Goal: Find specific page/section: Find specific page/section

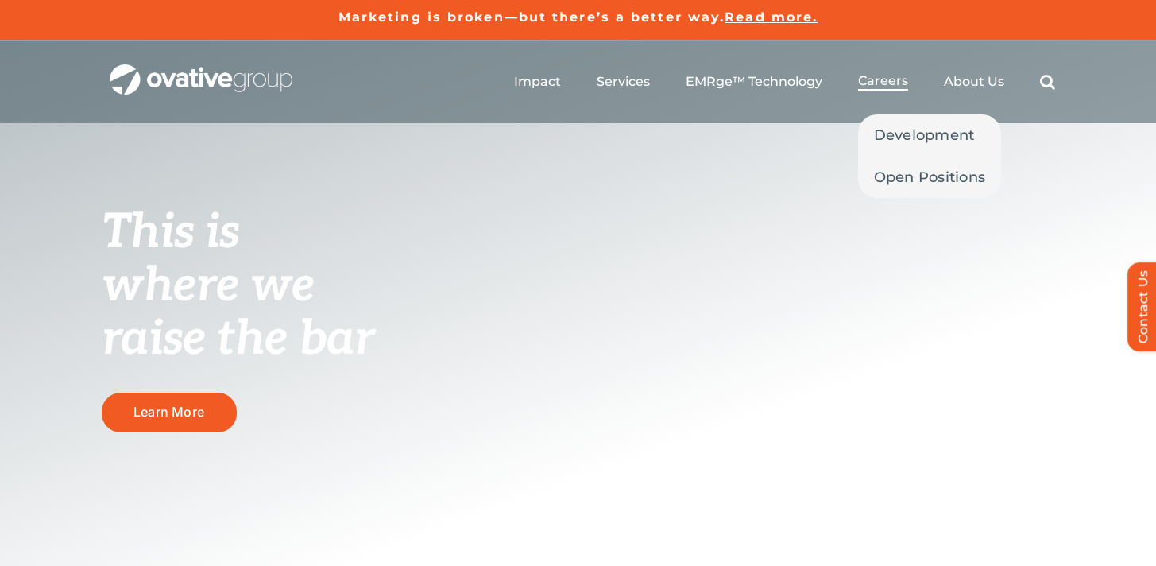
click at [895, 83] on span "Careers" at bounding box center [883, 81] width 50 height 16
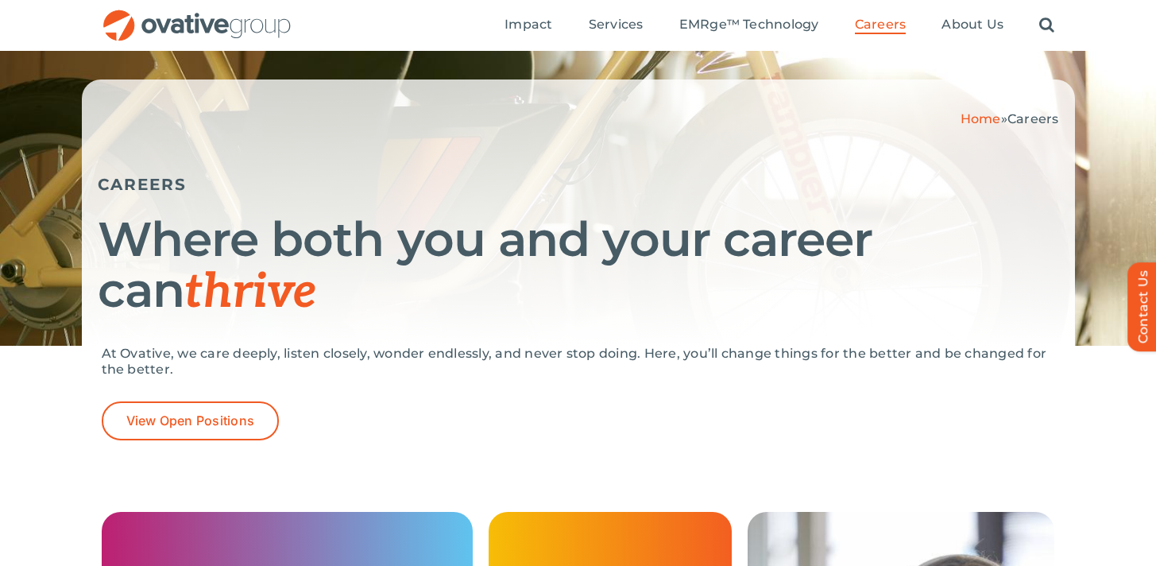
scroll to position [268, 0]
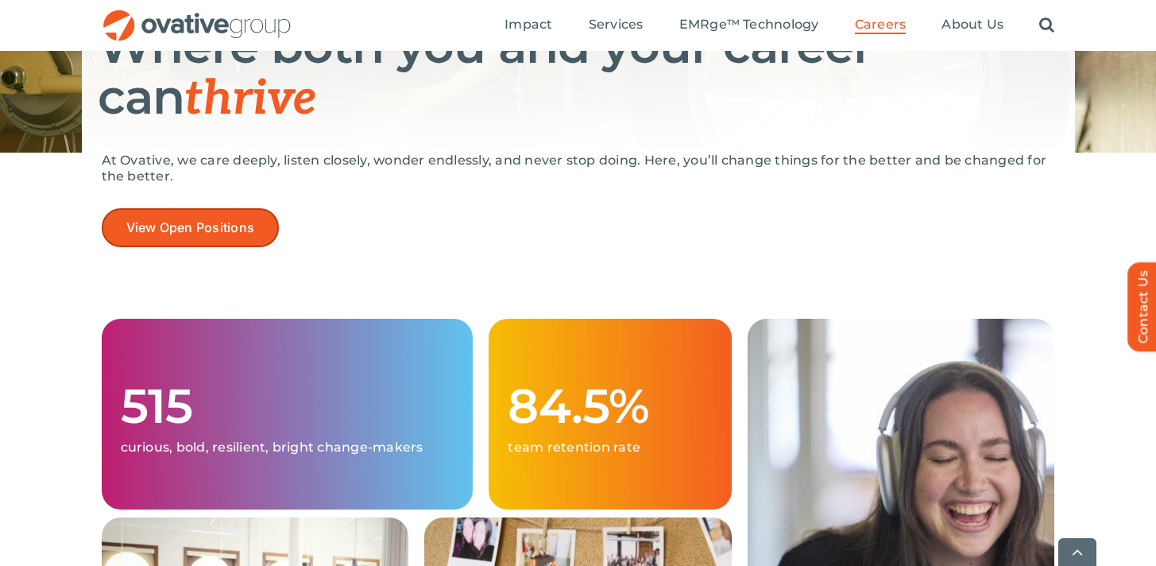
click at [252, 236] on link "View Open Positions" at bounding box center [191, 227] width 178 height 39
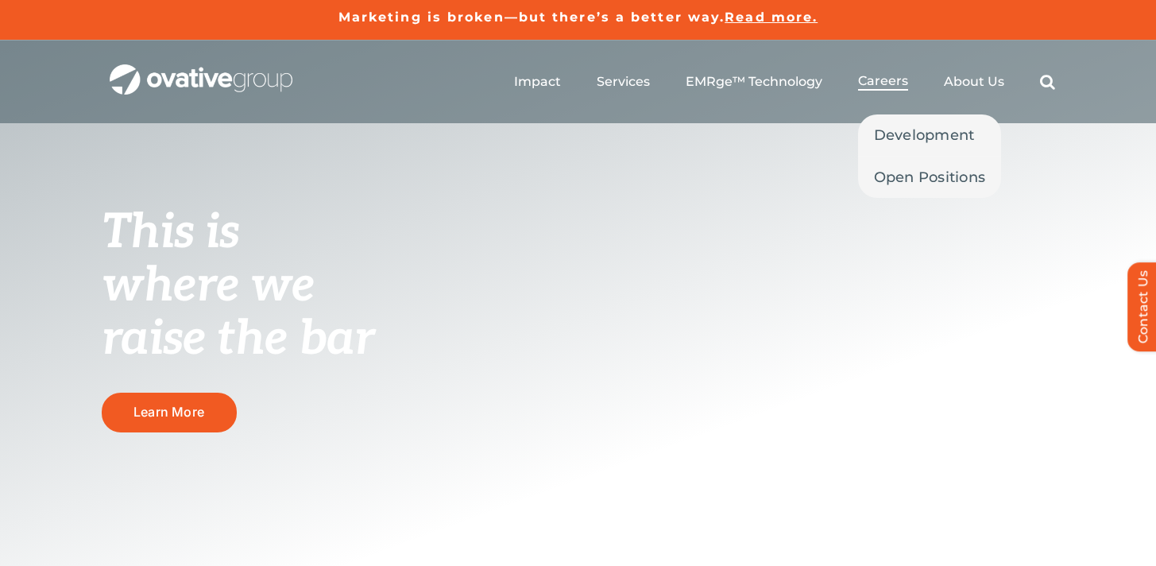
click at [891, 77] on span "Careers" at bounding box center [883, 81] width 50 height 16
